Goal: Task Accomplishment & Management: Use online tool/utility

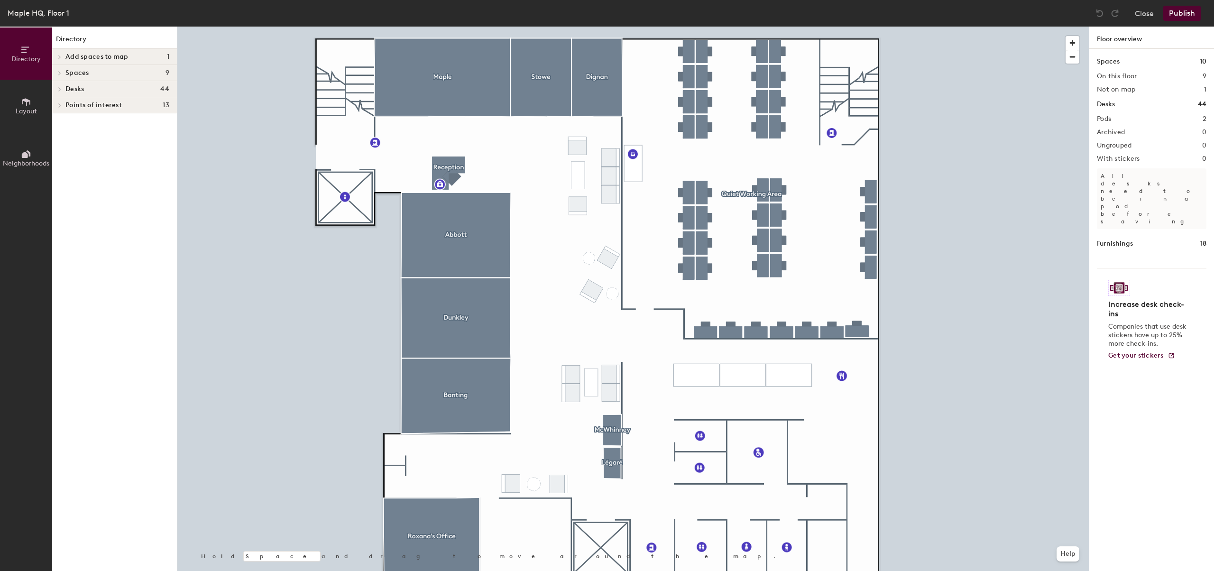
click at [63, 85] on div at bounding box center [58, 89] width 12 height 16
click at [774, 27] on div at bounding box center [632, 27] width 911 height 0
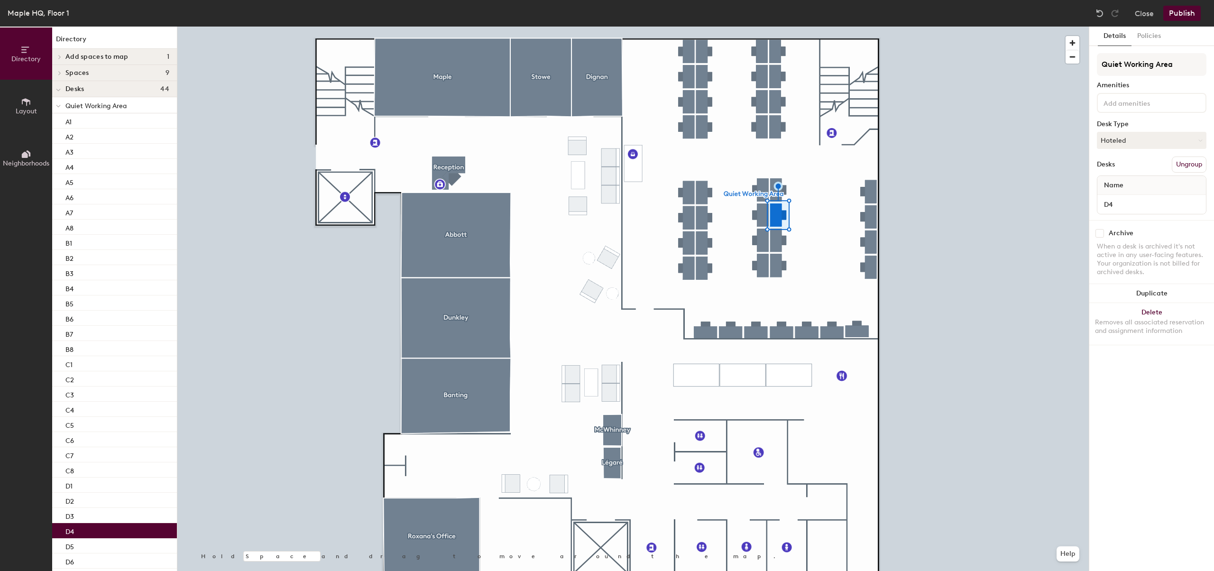
click at [779, 27] on div at bounding box center [632, 27] width 911 height 0
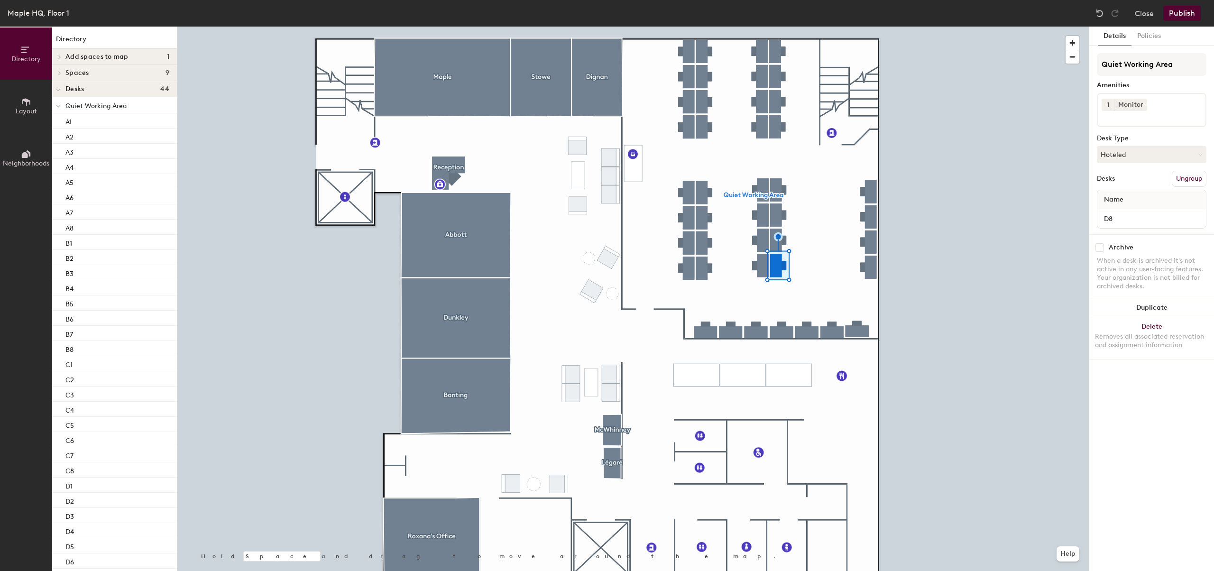
click at [1131, 120] on input at bounding box center [1144, 116] width 85 height 11
click at [1164, 83] on div "Amenities" at bounding box center [1152, 86] width 110 height 8
click at [1143, 120] on input at bounding box center [1144, 116] width 85 height 11
type input "P"
click at [24, 105] on icon at bounding box center [26, 102] width 10 height 10
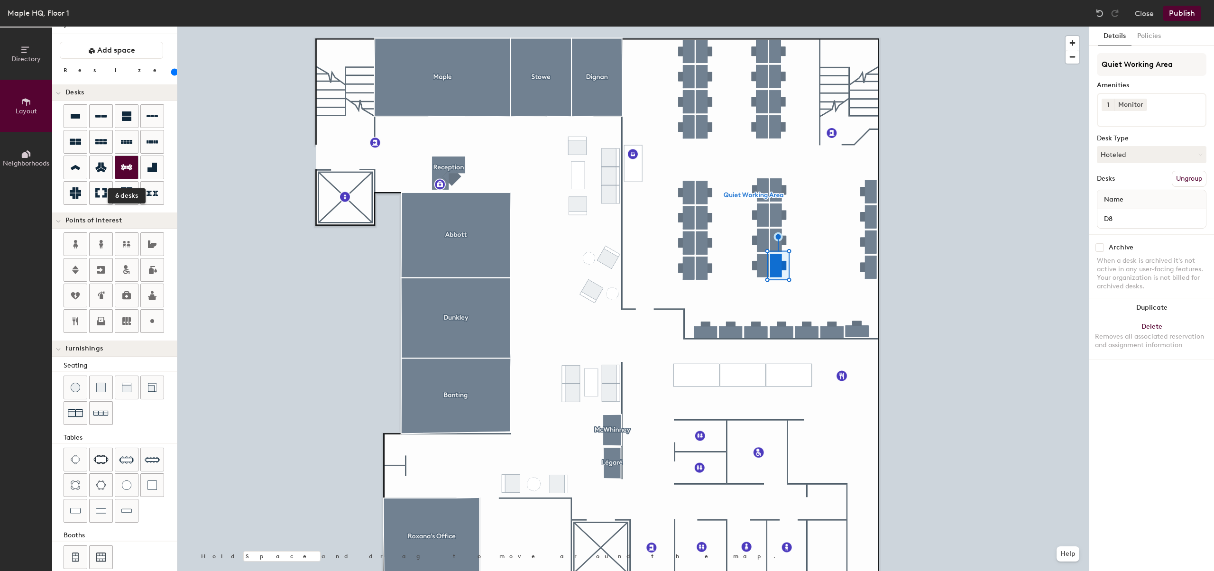
scroll to position [28, 0]
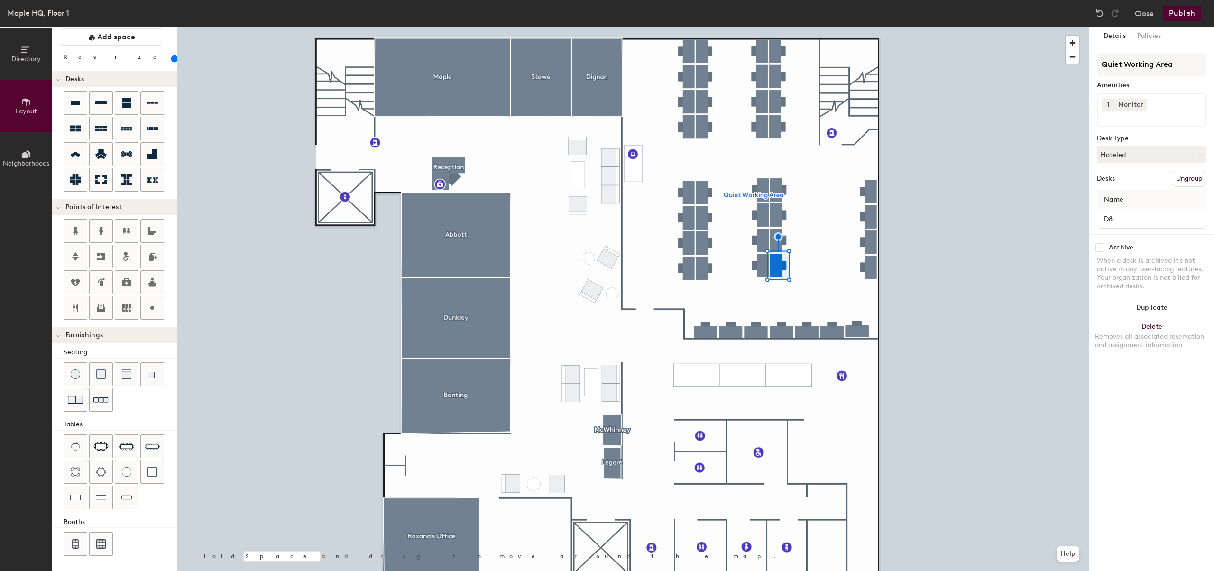
click at [23, 158] on icon at bounding box center [26, 154] width 10 height 10
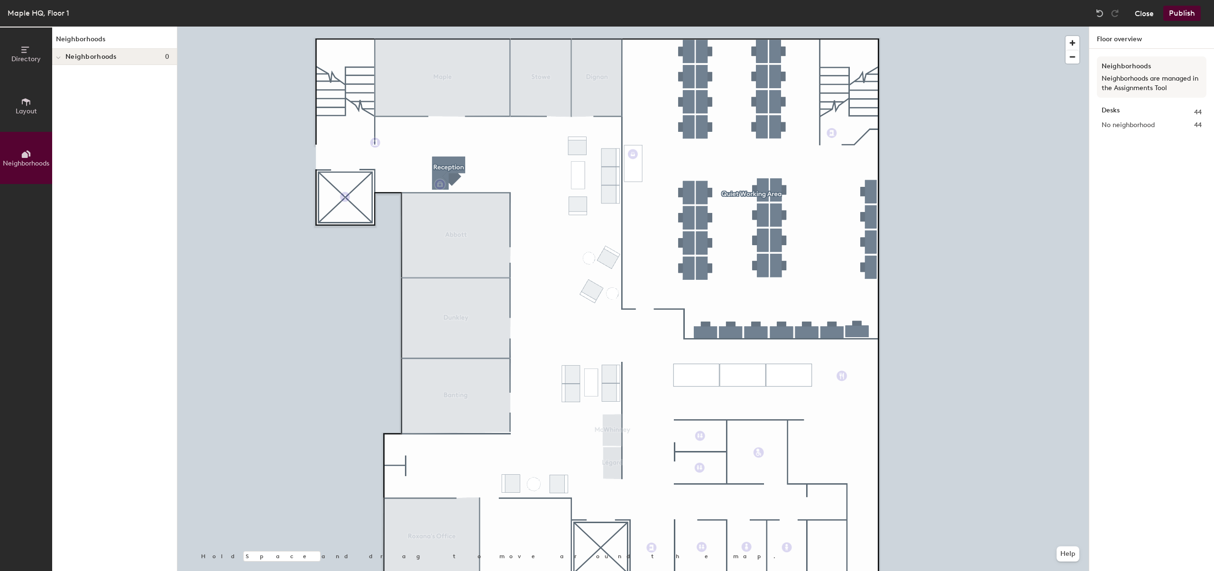
click at [1142, 16] on button "Close" at bounding box center [1144, 13] width 19 height 15
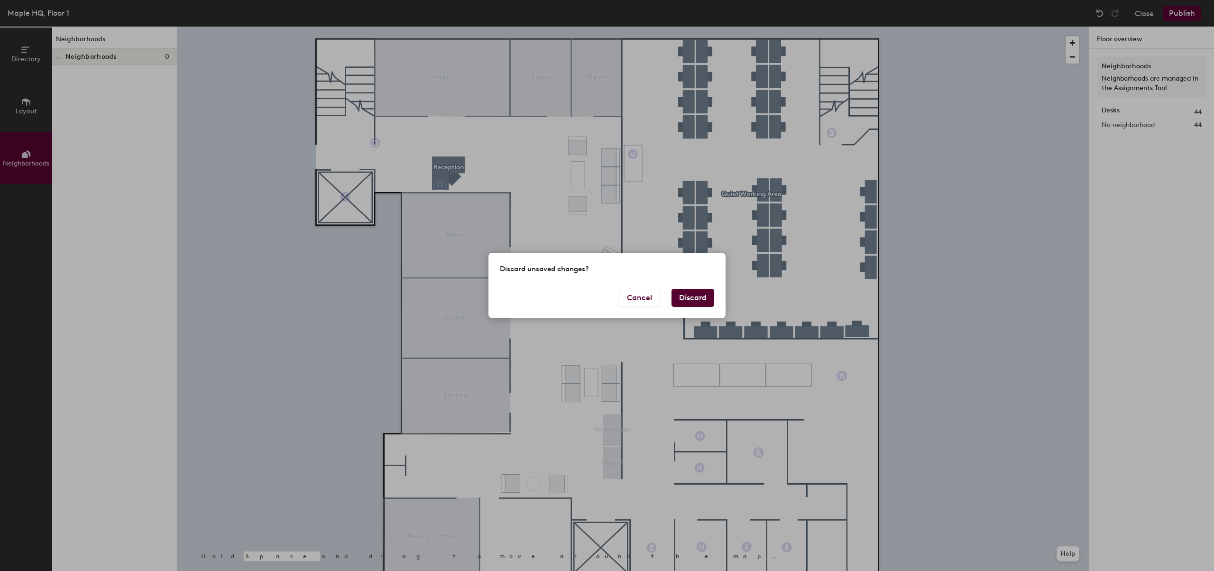
click at [704, 296] on button "Discard" at bounding box center [693, 298] width 43 height 18
